Goal: Information Seeking & Learning: Check status

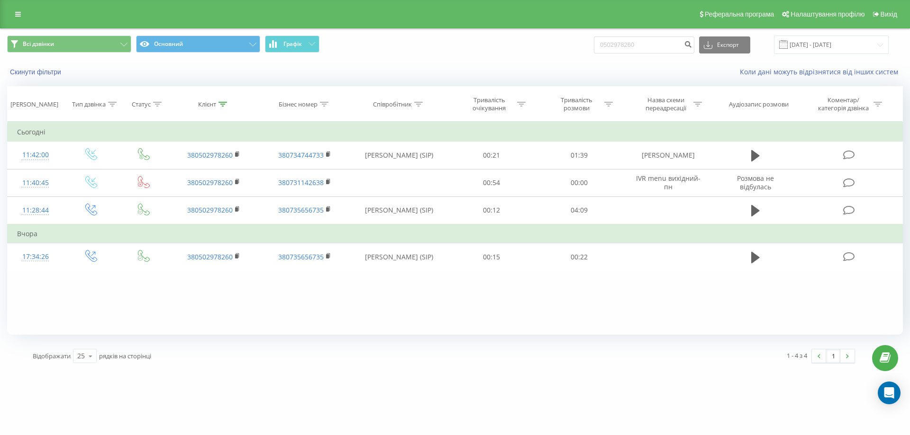
click at [547, 45] on div "Всі дзвінки Основний Графік 0502978260 Експорт .csv .xls .xlsx [DATE] - [DATE]" at bounding box center [455, 45] width 896 height 18
type input "0962808670"
